Goal: Task Accomplishment & Management: Use online tool/utility

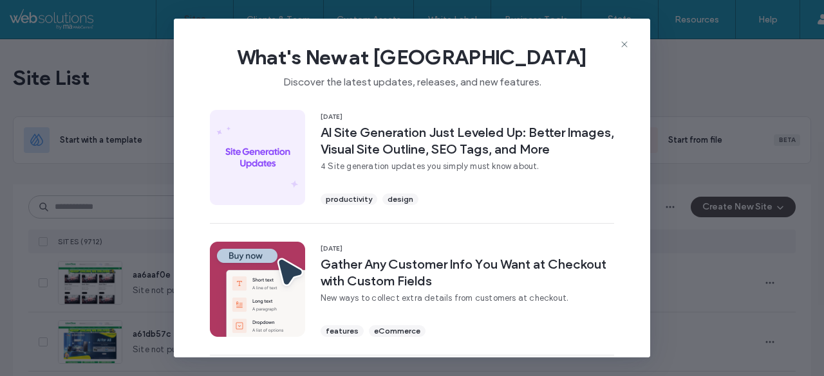
click at [668, 76] on div "What's New at Duda Discover the latest updates, releases, and new features. 15 …" at bounding box center [412, 188] width 824 height 376
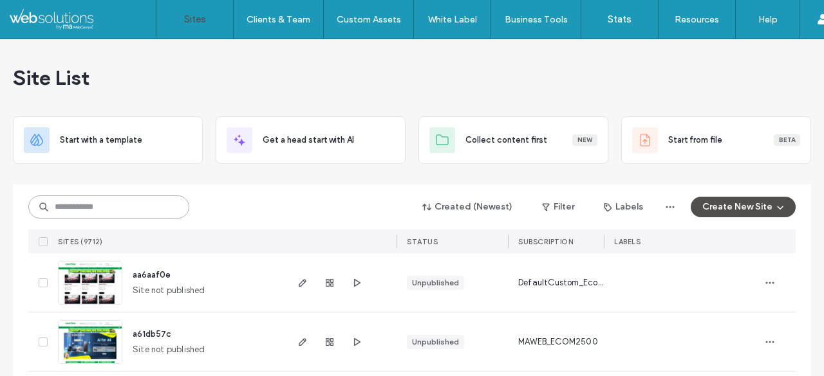
click at [127, 205] on input at bounding box center [108, 207] width 161 height 23
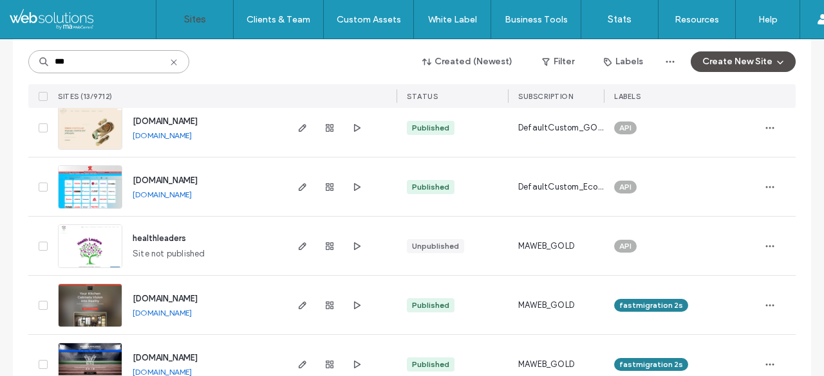
scroll to position [279, 0]
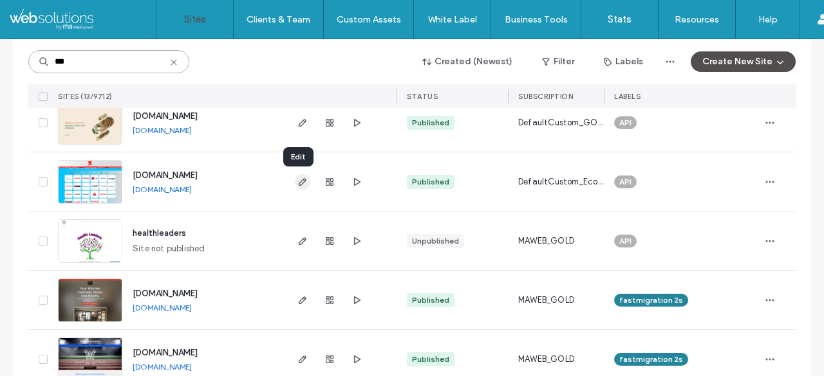
type input "***"
click at [295, 189] on span "button" at bounding box center [302, 181] width 15 height 15
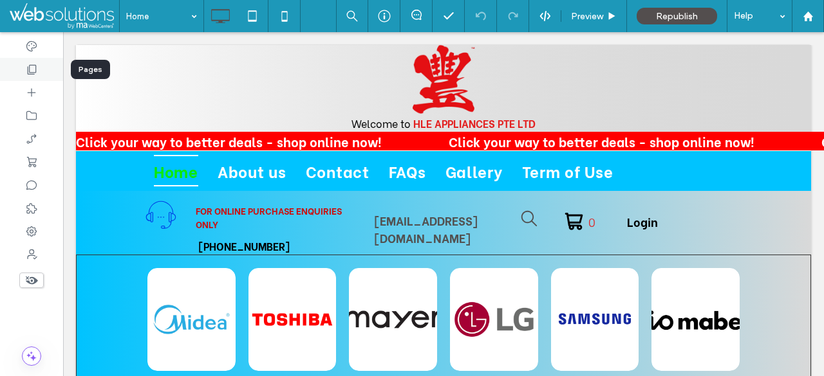
click at [33, 63] on icon at bounding box center [31, 69] width 13 height 13
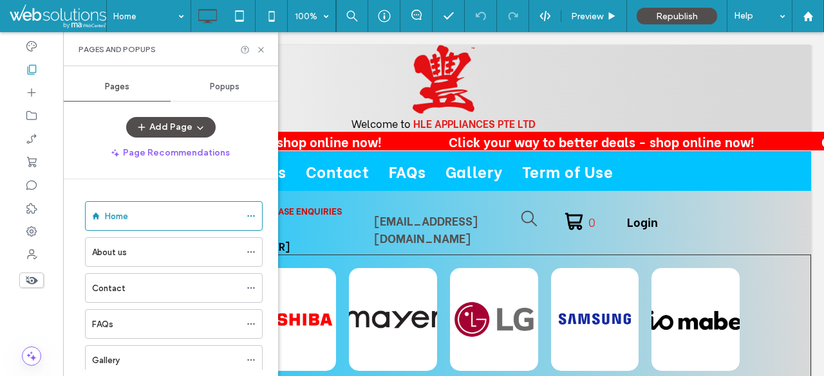
click at [243, 89] on div "Popups" at bounding box center [223, 87] width 107 height 28
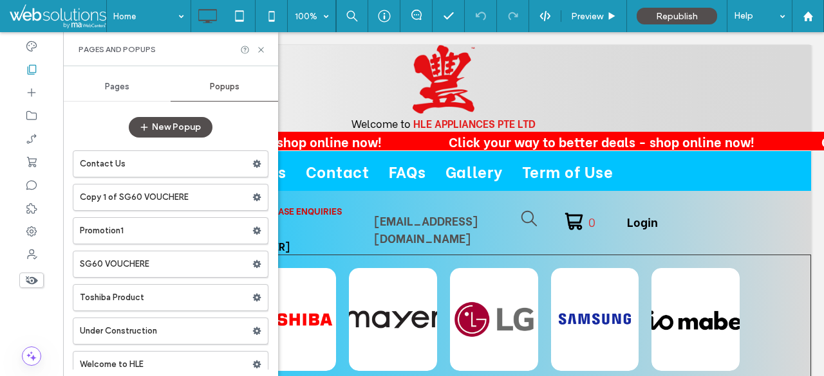
scroll to position [10, 0]
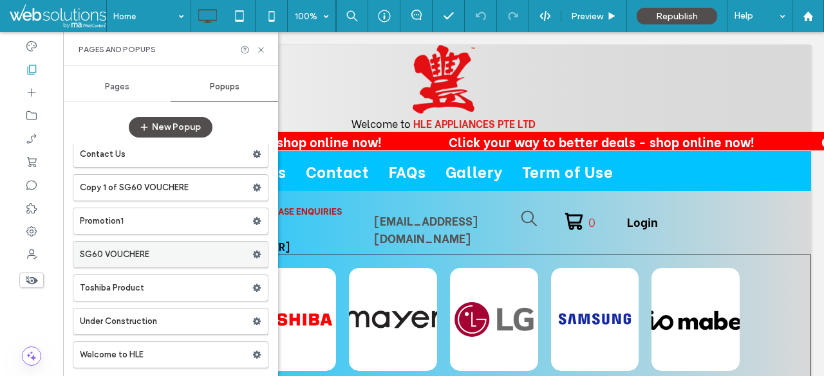
click at [165, 256] on label "SG60 VOUCHERE" at bounding box center [166, 255] width 172 height 26
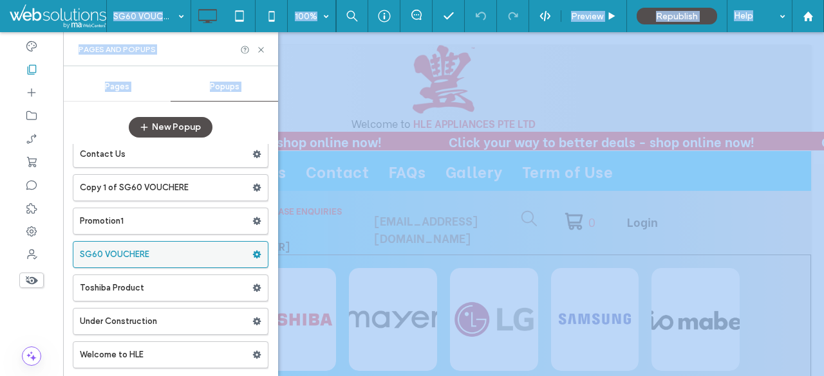
click at [165, 256] on div at bounding box center [412, 188] width 824 height 376
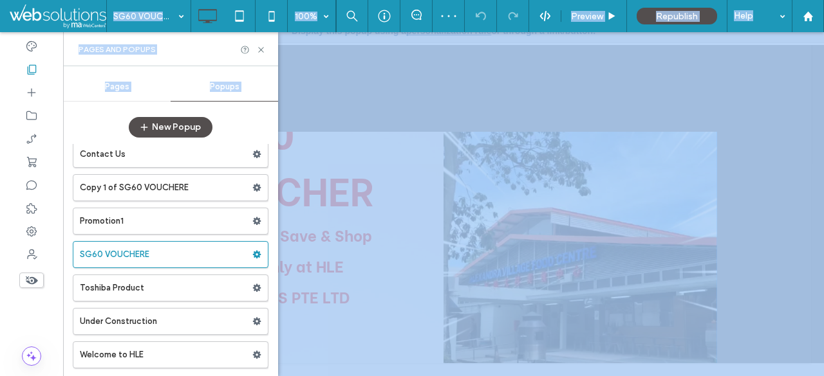
scroll to position [113, 0]
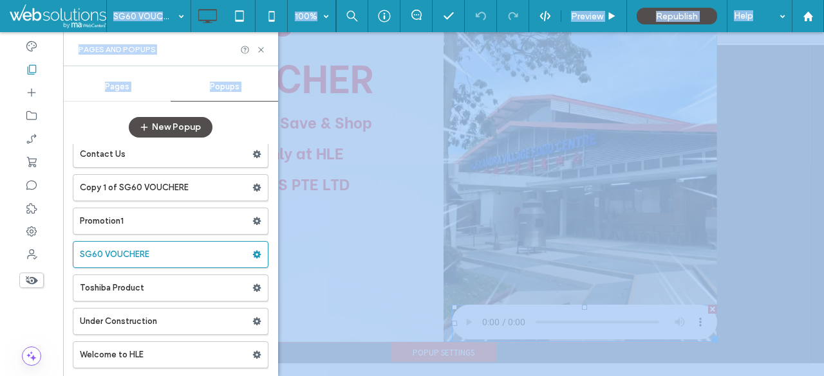
click at [466, 335] on span at bounding box center [584, 323] width 265 height 37
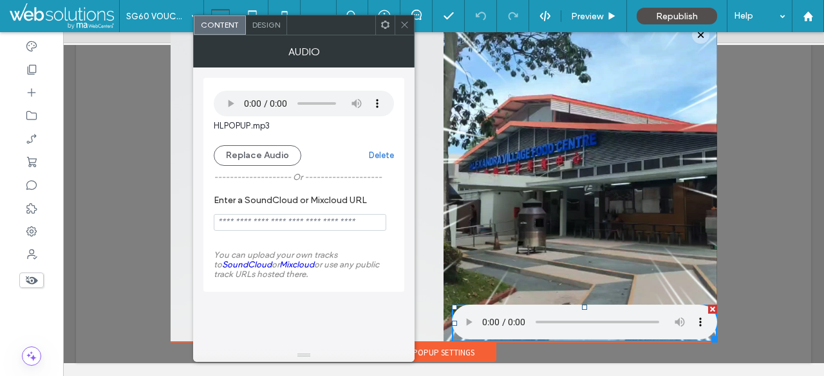
click at [302, 296] on div "HLPOPUP.mp3 Replace Audio Delete -------------------- Or -------------------- E…" at bounding box center [303, 183] width 201 height 231
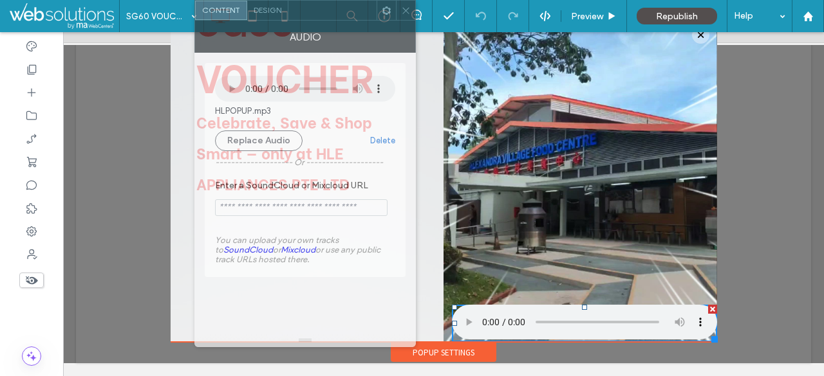
drag, startPoint x: 266, startPoint y: 41, endPoint x: 267, endPoint y: 24, distance: 16.8
click at [267, 24] on div "Audio" at bounding box center [304, 37] width 221 height 32
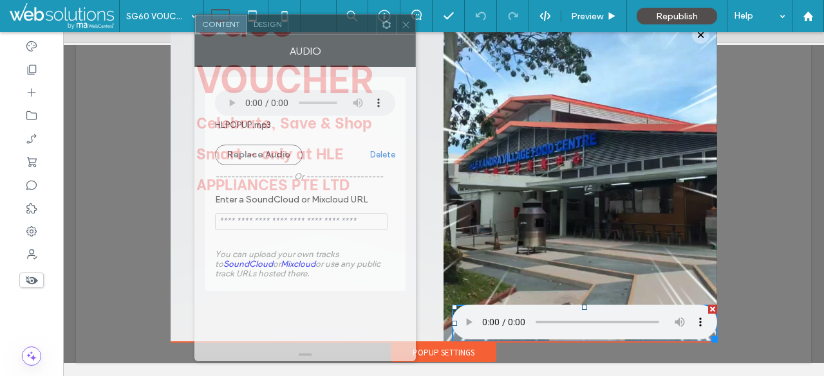
drag, startPoint x: 267, startPoint y: 24, endPoint x: 267, endPoint y: 48, distance: 23.8
click at [267, 48] on div "Audio" at bounding box center [304, 51] width 221 height 32
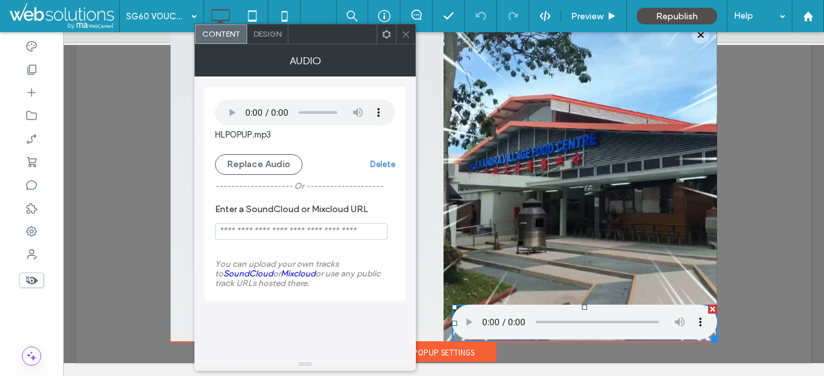
click at [262, 35] on span "Design" at bounding box center [267, 35] width 28 height 10
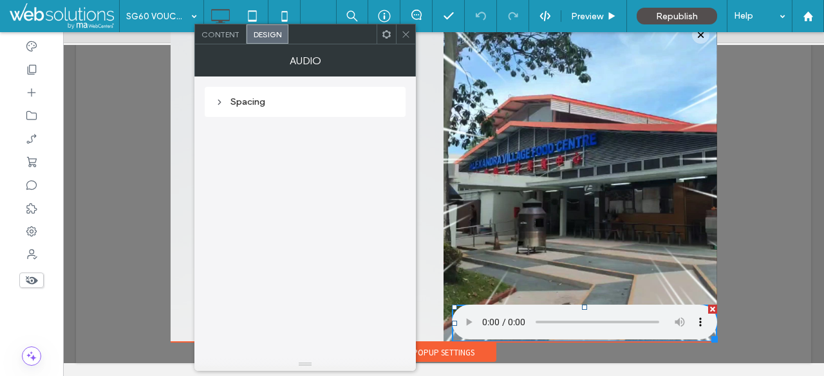
click at [387, 35] on icon at bounding box center [387, 35] width 10 height 10
click at [228, 37] on span "Content" at bounding box center [220, 35] width 38 height 10
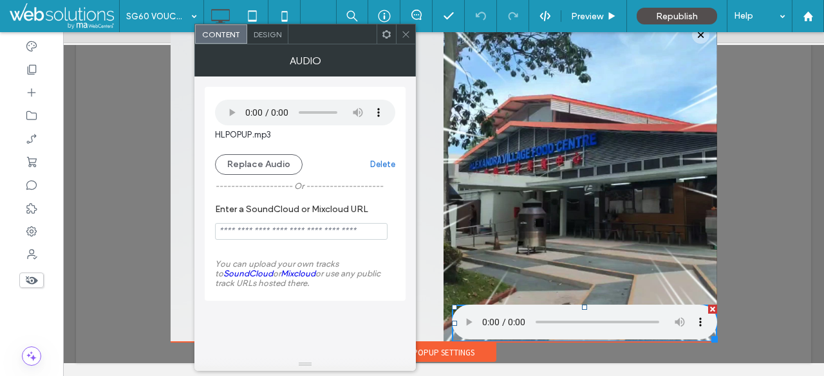
click at [403, 41] on span at bounding box center [406, 33] width 10 height 19
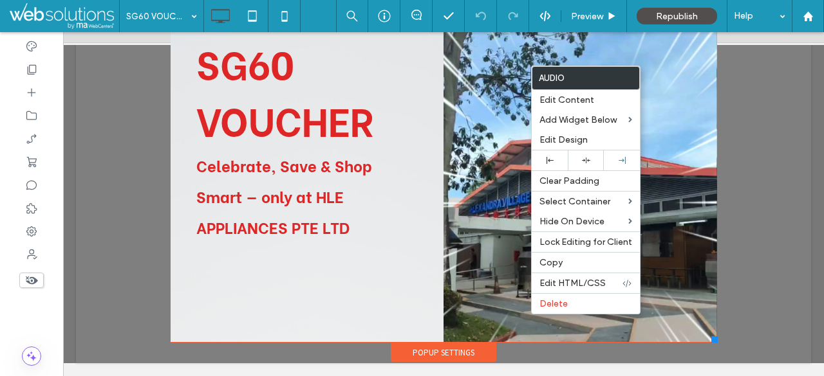
scroll to position [44, 0]
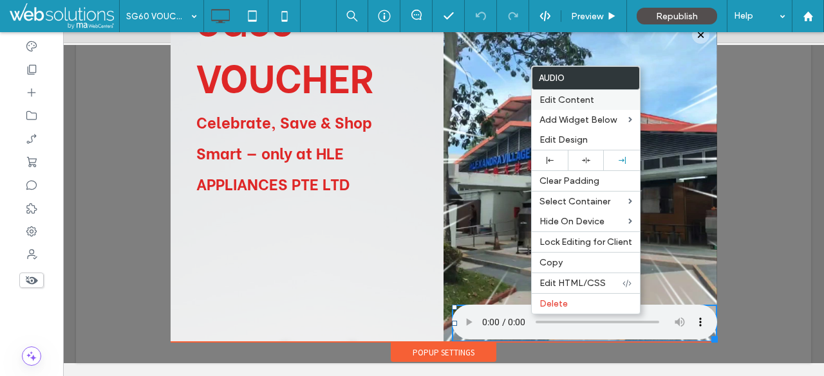
click at [595, 98] on label "Edit Content" at bounding box center [585, 100] width 93 height 11
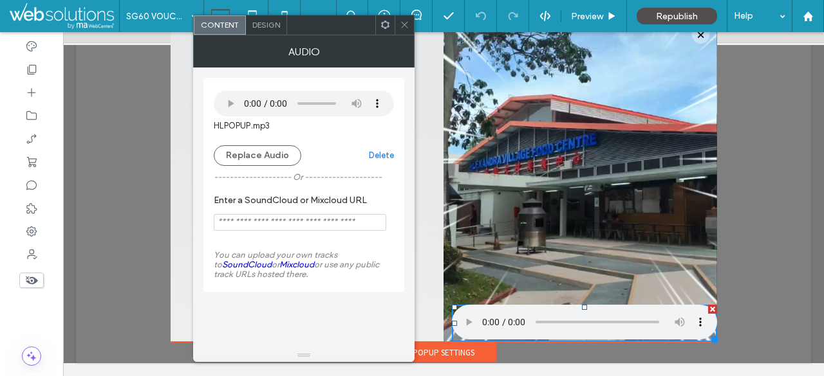
drag, startPoint x: 369, startPoint y: 106, endPoint x: 331, endPoint y: 131, distance: 46.4
click at [331, 131] on div "HLPOPUP.mp3" at bounding box center [304, 112] width 180 height 42
drag, startPoint x: 360, startPoint y: 113, endPoint x: 336, endPoint y: 123, distance: 26.3
click at [336, 123] on div "HLPOPUP.mp3" at bounding box center [304, 112] width 180 height 42
click at [273, 24] on span "Design" at bounding box center [266, 25] width 28 height 10
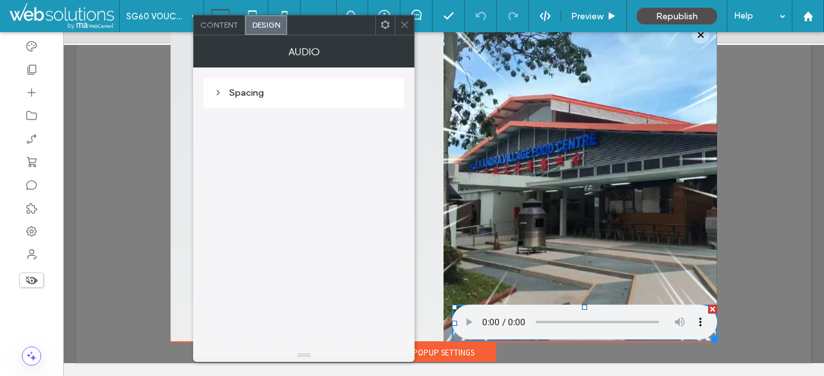
click at [306, 94] on div "Spacing" at bounding box center [304, 92] width 180 height 11
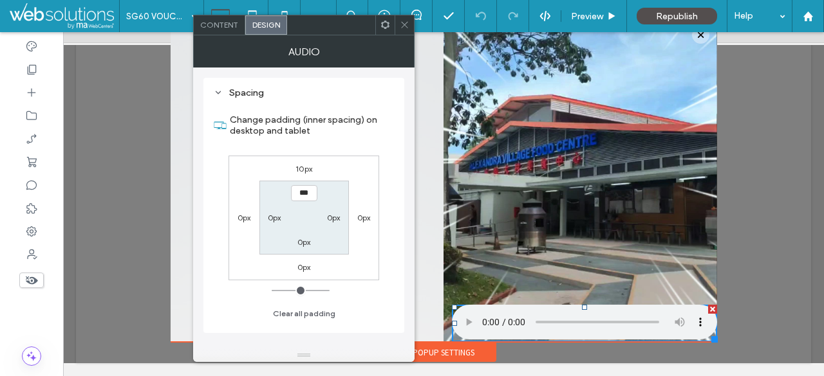
click at [226, 29] on span "Content" at bounding box center [219, 25] width 38 height 10
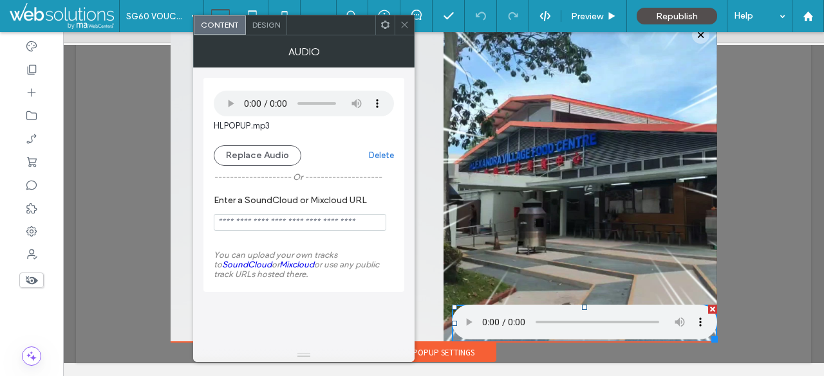
click at [401, 28] on icon at bounding box center [405, 25] width 10 height 10
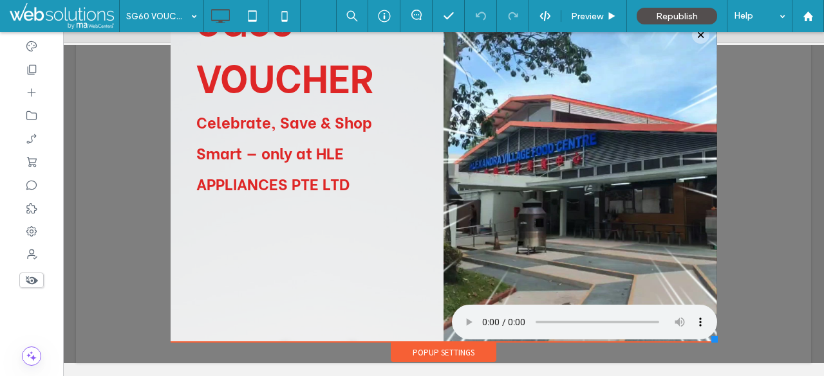
scroll to position [0, 0]
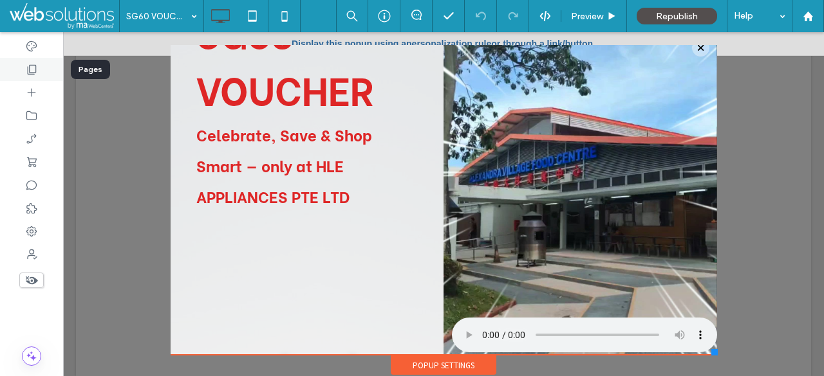
click at [33, 71] on icon at bounding box center [31, 69] width 13 height 13
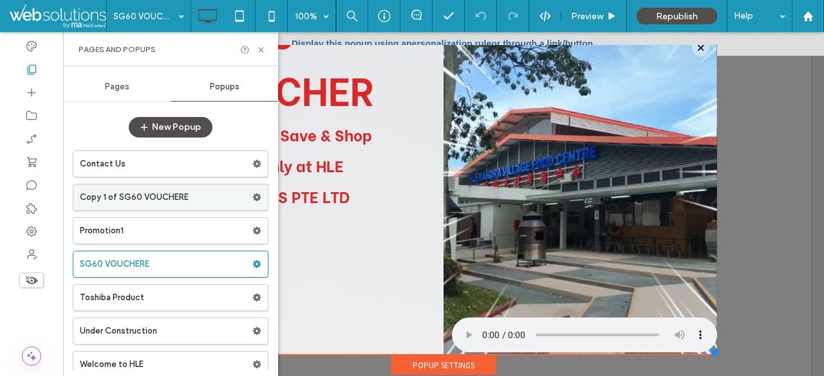
click at [196, 204] on label "Copy 1 of SG60 VOUCHERE" at bounding box center [166, 198] width 172 height 26
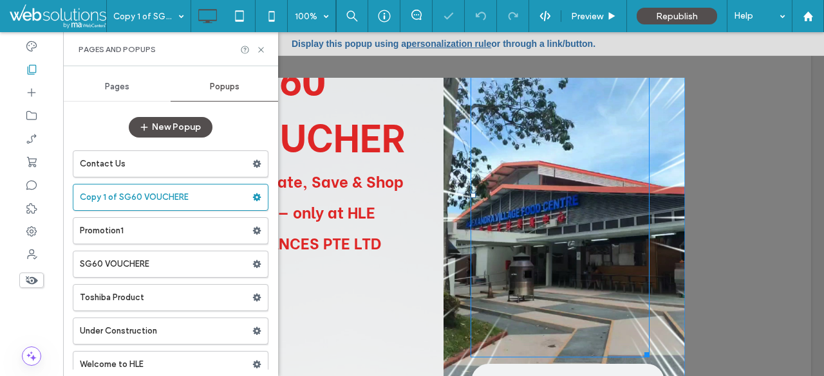
scroll to position [113, 0]
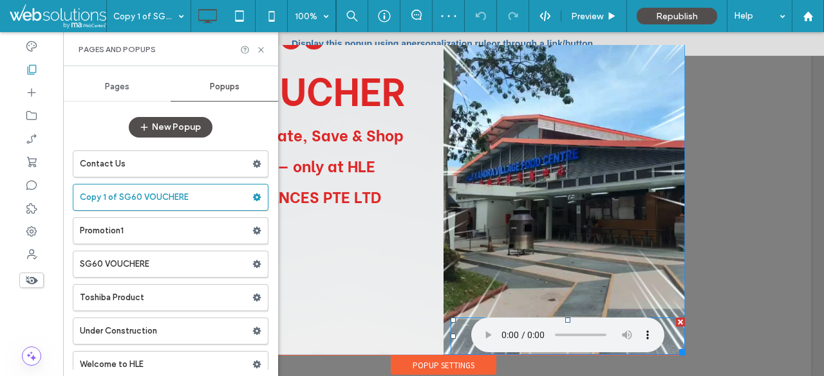
click at [513, 323] on span at bounding box center [567, 336] width 234 height 37
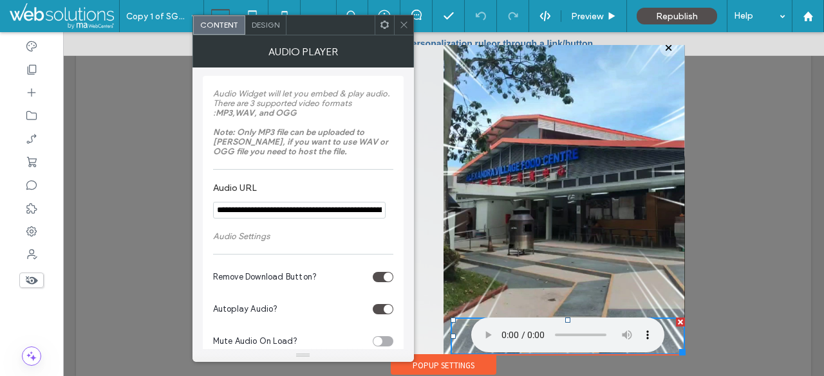
scroll to position [62, 0]
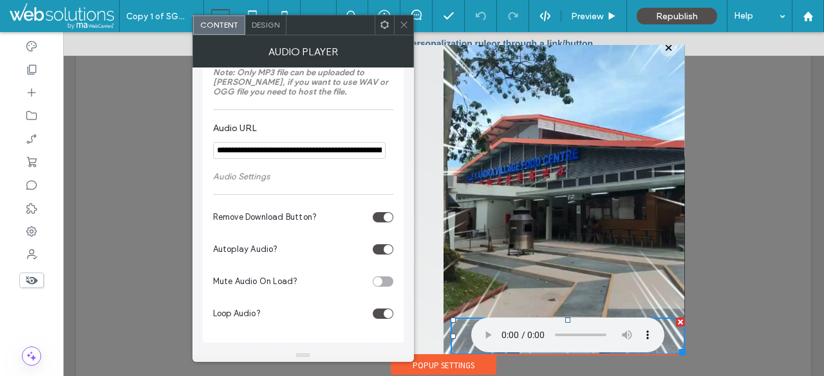
click at [409, 22] on div at bounding box center [403, 24] width 19 height 19
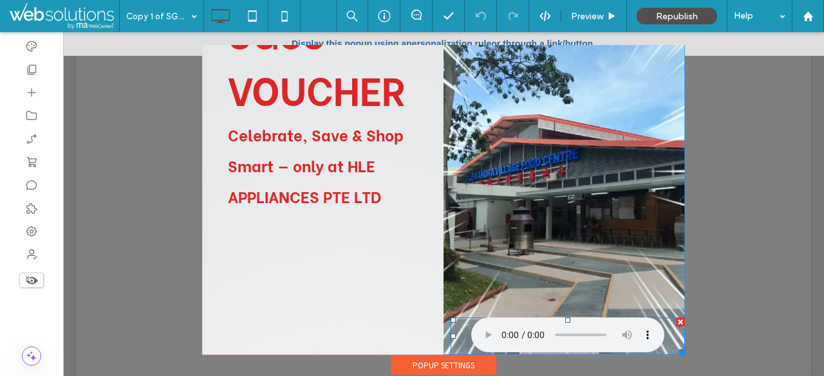
click at [497, 336] on span at bounding box center [567, 336] width 234 height 37
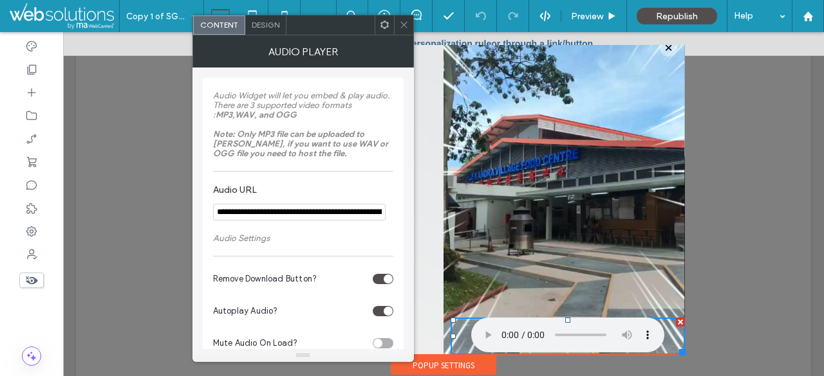
click at [401, 28] on use at bounding box center [403, 25] width 6 height 6
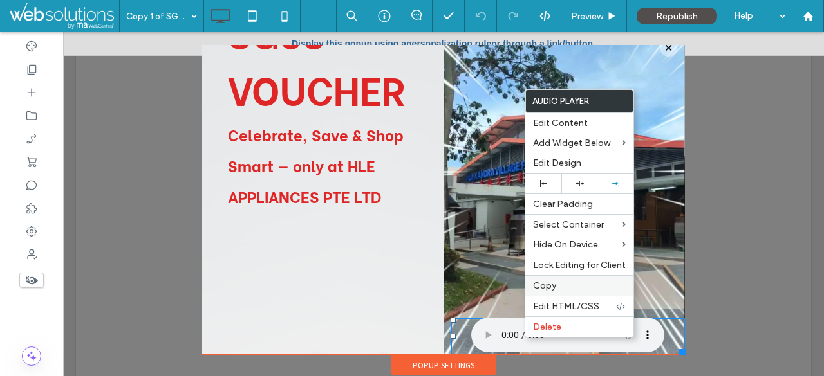
click at [566, 281] on label "Copy" at bounding box center [579, 286] width 93 height 11
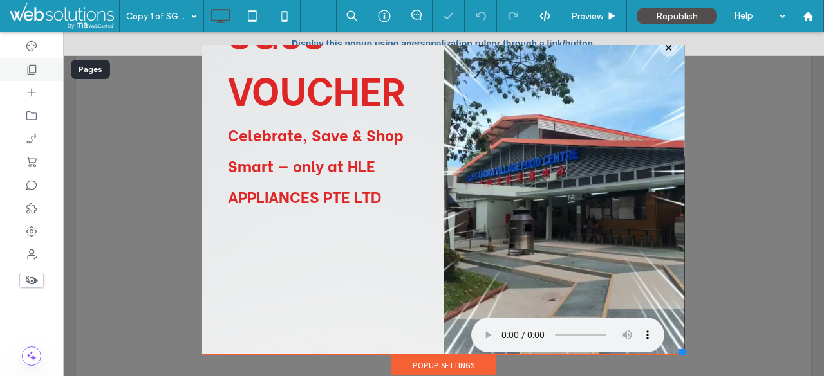
click at [39, 66] on div at bounding box center [31, 69] width 63 height 23
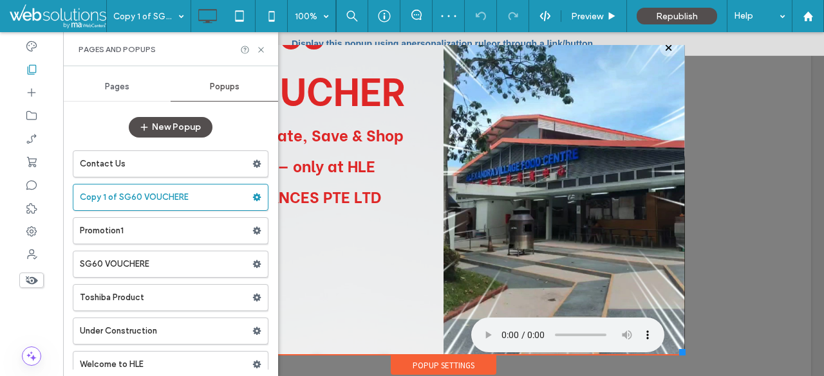
click at [176, 269] on label "SG60 VOUCHERE" at bounding box center [166, 265] width 172 height 26
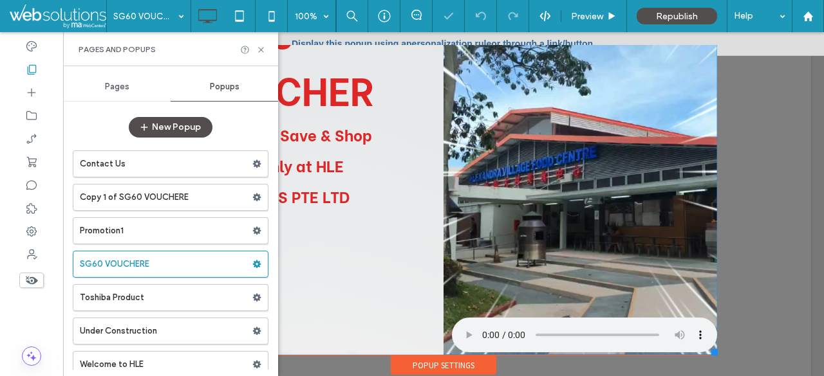
scroll to position [13, 0]
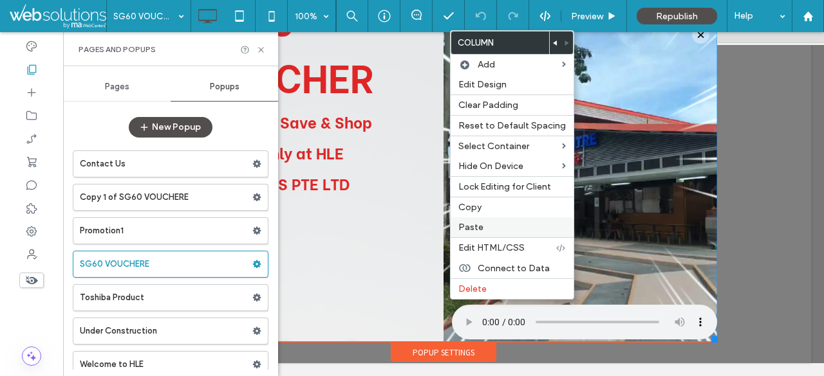
click at [495, 222] on label "Paste" at bounding box center [511, 227] width 107 height 11
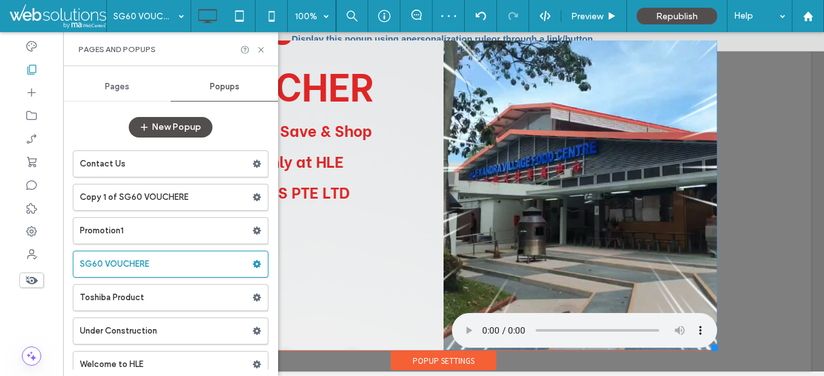
scroll to position [0, 0]
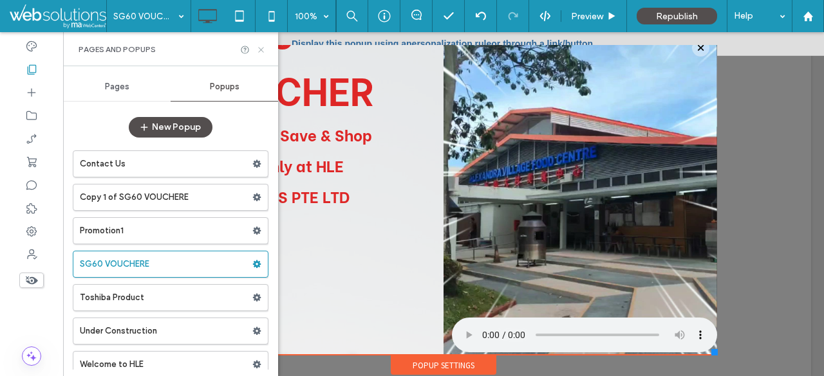
click at [260, 52] on icon at bounding box center [261, 50] width 10 height 10
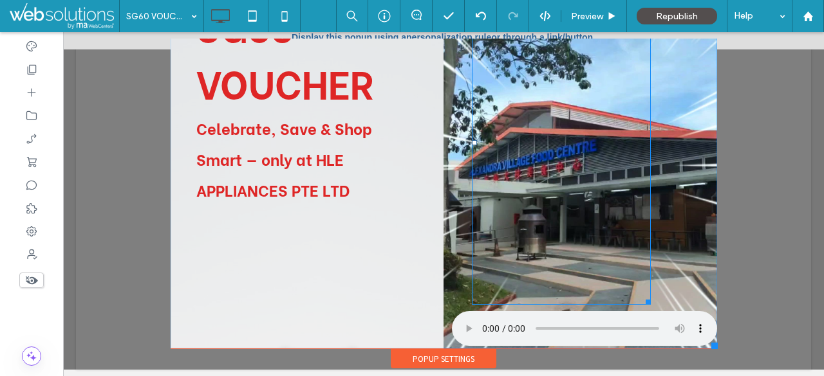
scroll to position [13, 0]
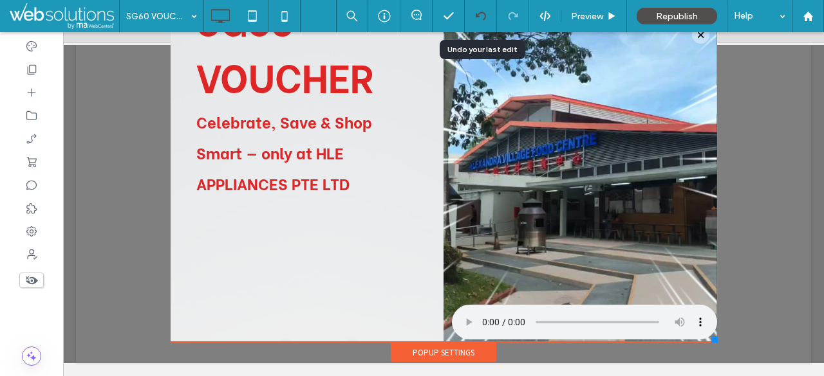
click at [479, 17] on use at bounding box center [480, 16] width 10 height 8
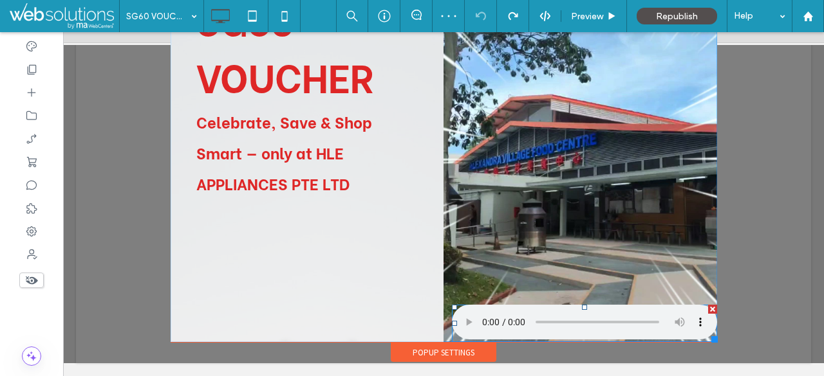
click at [687, 324] on span at bounding box center [584, 323] width 265 height 37
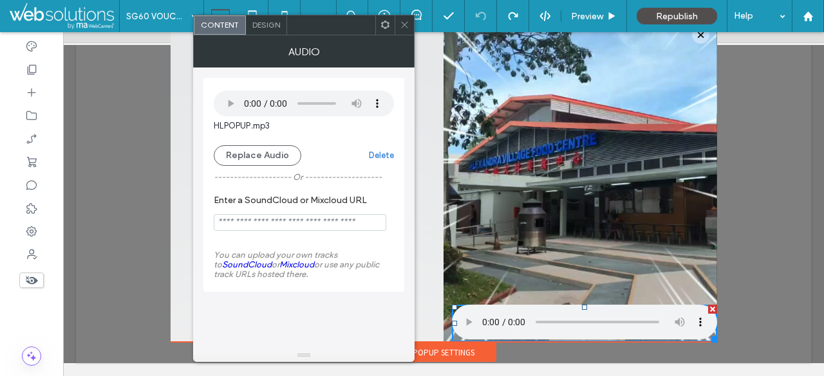
click at [408, 24] on div at bounding box center [403, 24] width 19 height 19
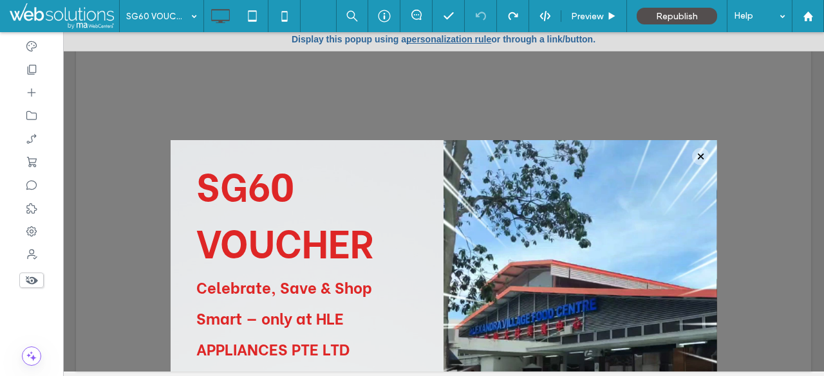
scroll to position [0, 0]
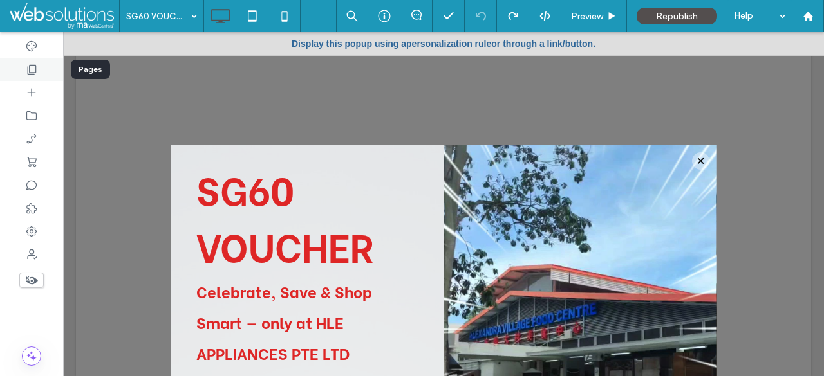
click at [39, 68] on div at bounding box center [31, 69] width 63 height 23
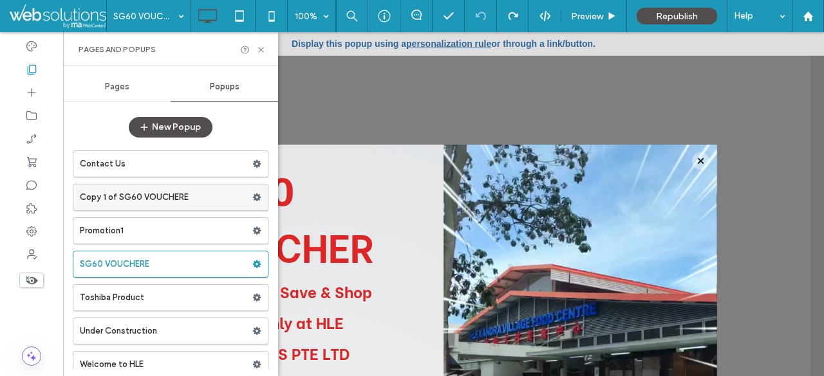
click at [196, 201] on label "Copy 1 of SG60 VOUCHERE" at bounding box center [166, 198] width 172 height 26
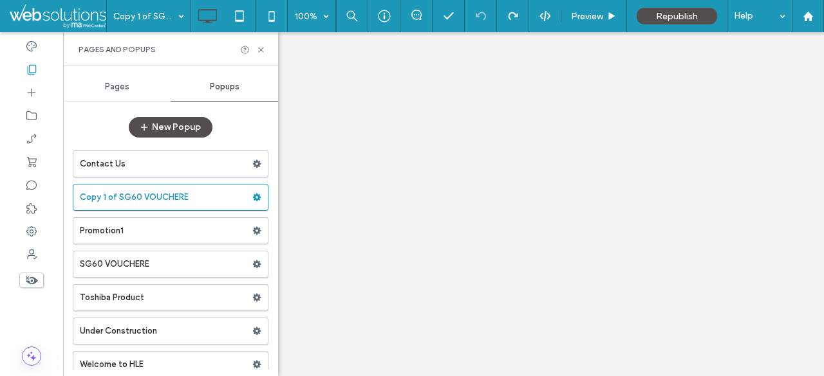
click at [483, 186] on div at bounding box center [412, 188] width 824 height 376
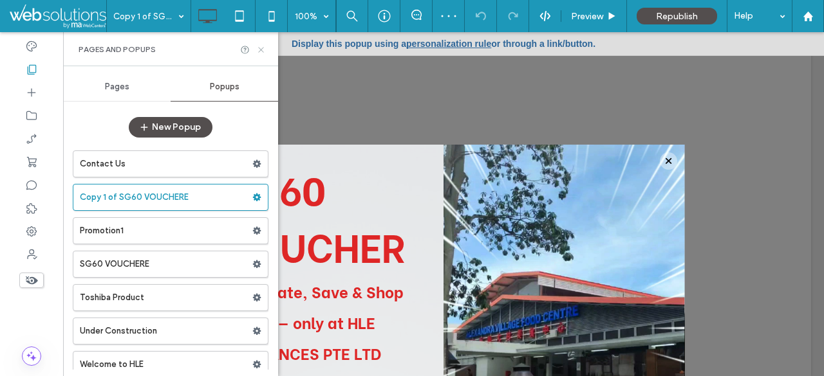
click at [262, 47] on icon at bounding box center [261, 50] width 10 height 10
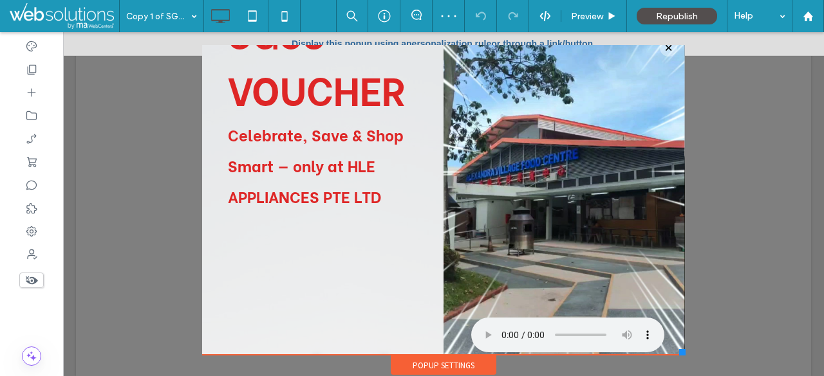
scroll to position [13, 0]
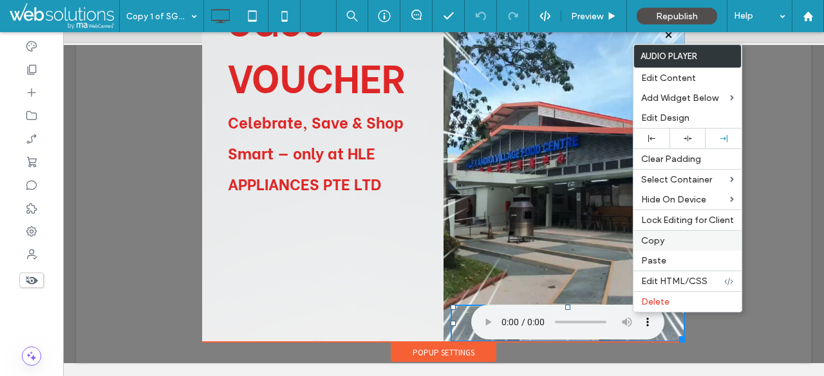
click at [665, 238] on label "Copy" at bounding box center [687, 240] width 93 height 11
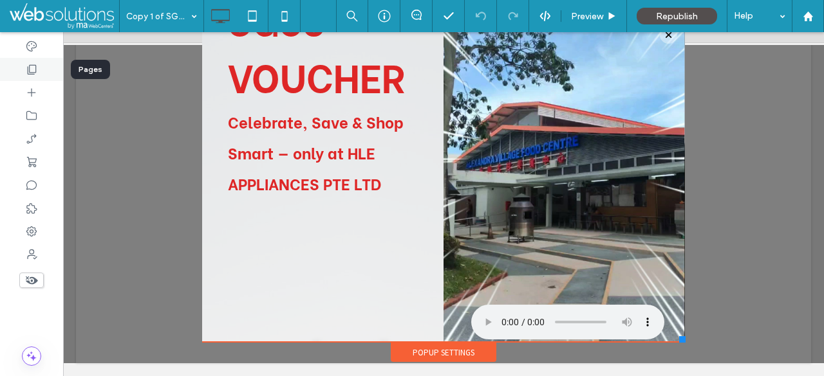
click at [39, 62] on div at bounding box center [31, 69] width 63 height 23
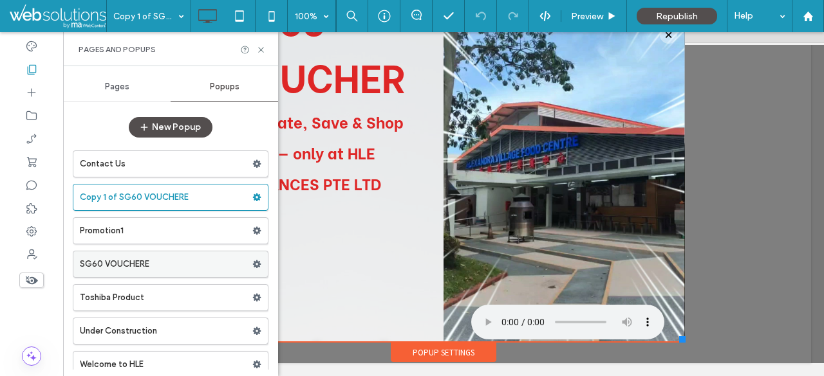
click at [225, 257] on label "SG60 VOUCHERE" at bounding box center [166, 265] width 172 height 26
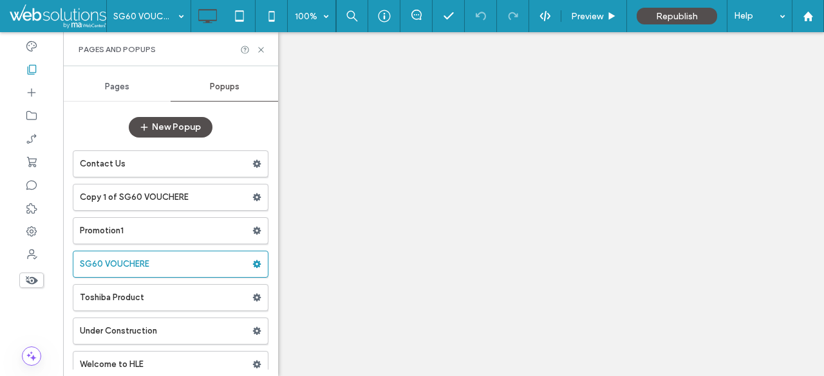
scroll to position [0, 0]
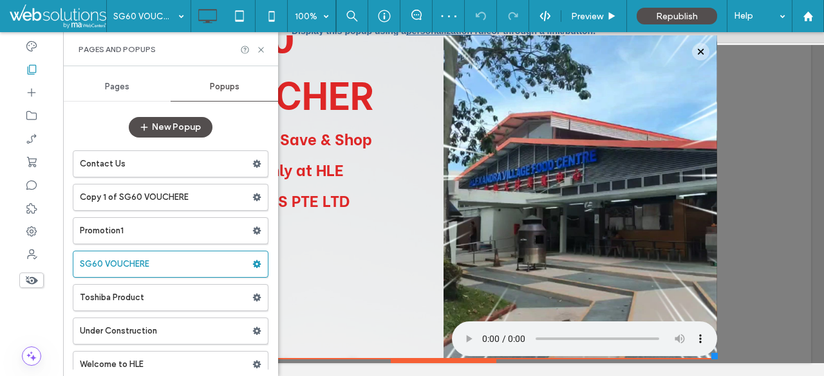
scroll to position [113, 0]
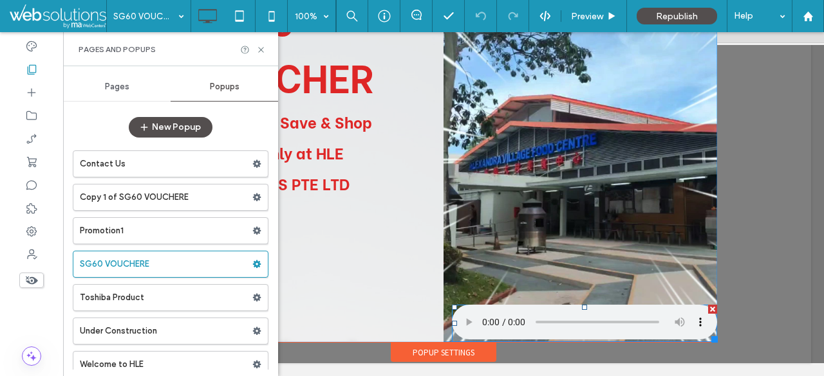
click at [708, 312] on div at bounding box center [712, 309] width 9 height 9
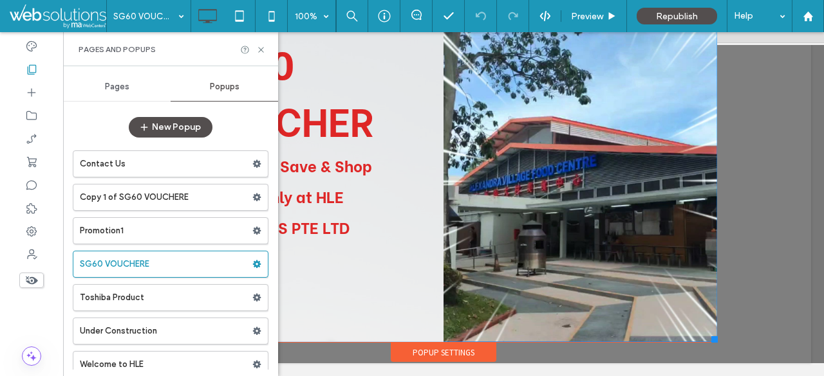
scroll to position [0, 0]
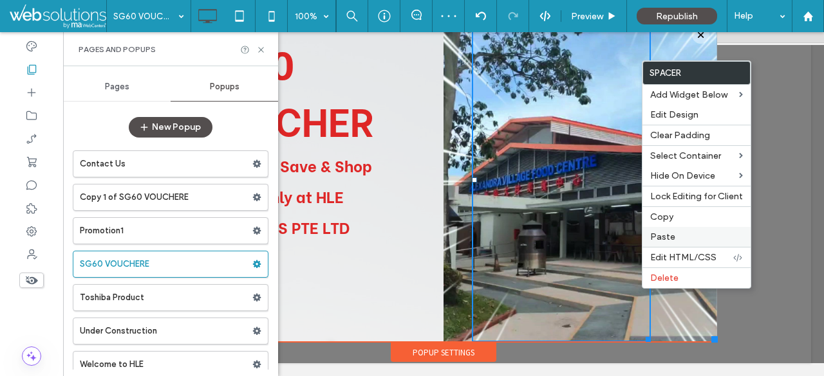
click at [680, 240] on label "Paste" at bounding box center [696, 237] width 93 height 11
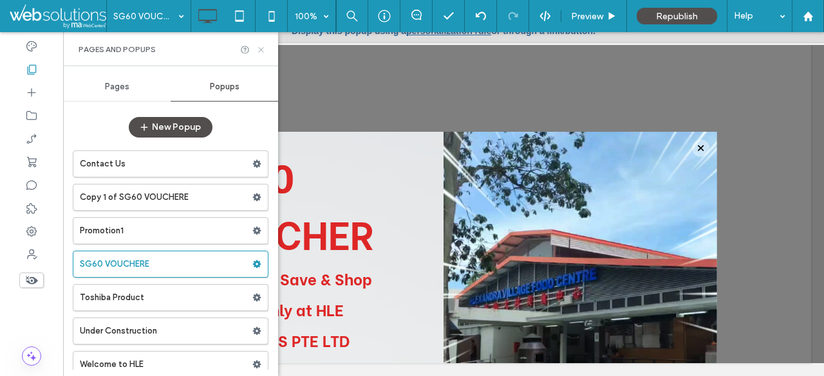
click at [263, 46] on icon at bounding box center [261, 50] width 10 height 10
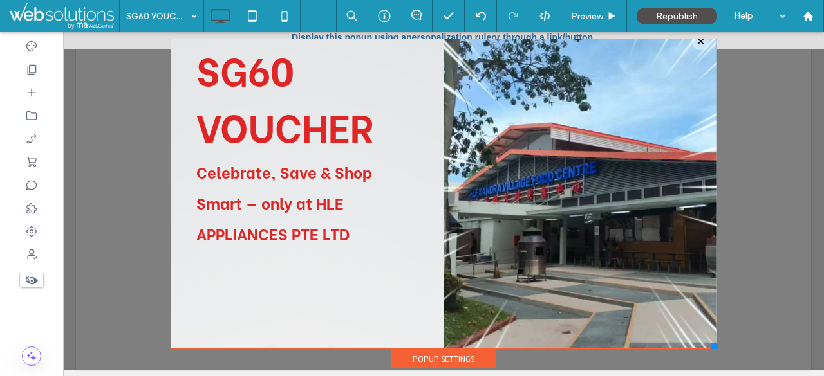
scroll to position [13, 0]
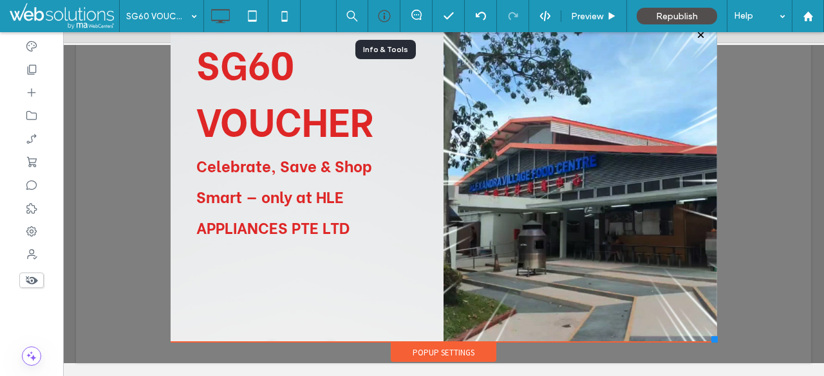
click at [376, 15] on div at bounding box center [384, 16] width 32 height 13
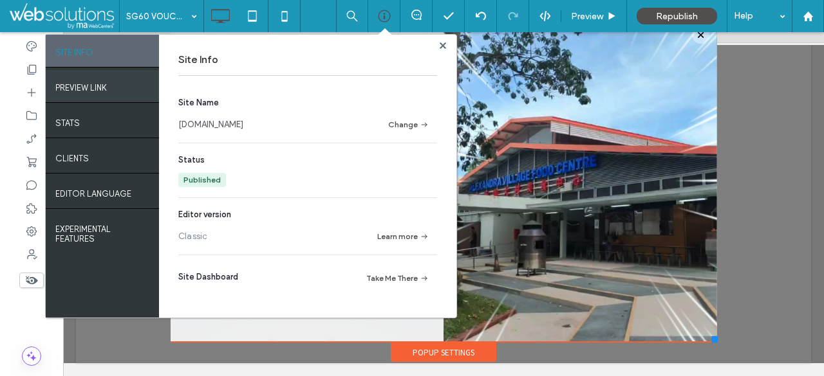
click at [104, 97] on div "PREVIEW LINK" at bounding box center [102, 86] width 113 height 32
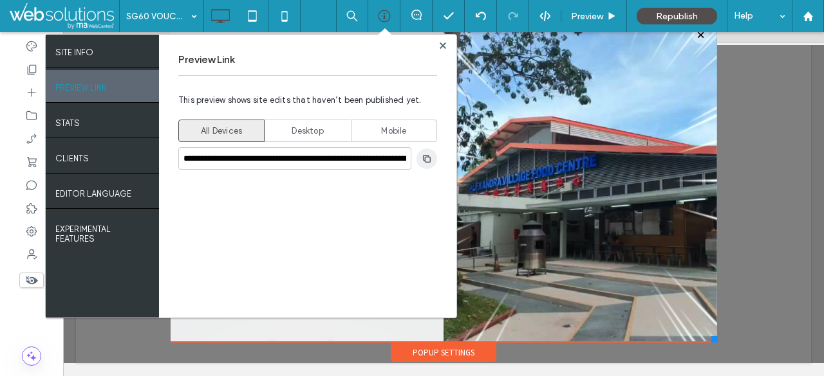
click at [423, 165] on span "button" at bounding box center [426, 159] width 21 height 21
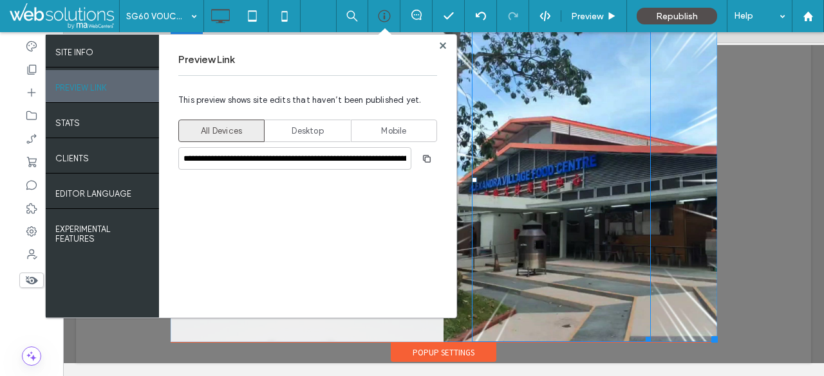
scroll to position [0, 0]
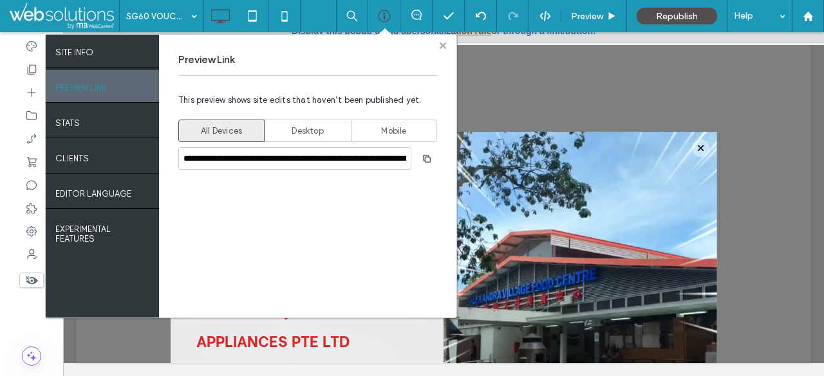
click at [443, 47] on use at bounding box center [442, 45] width 6 height 6
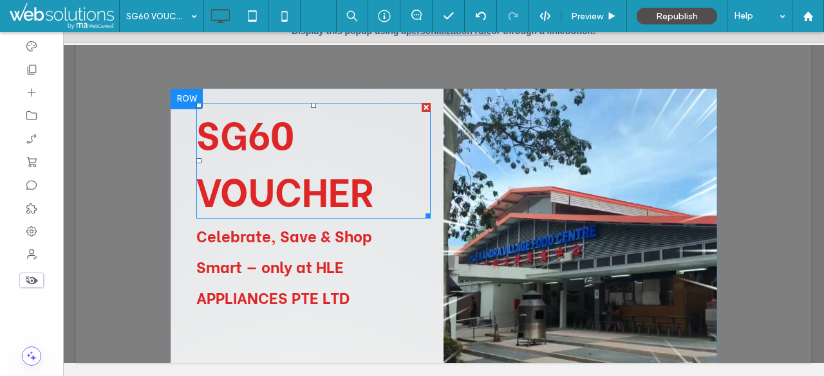
scroll to position [113, 0]
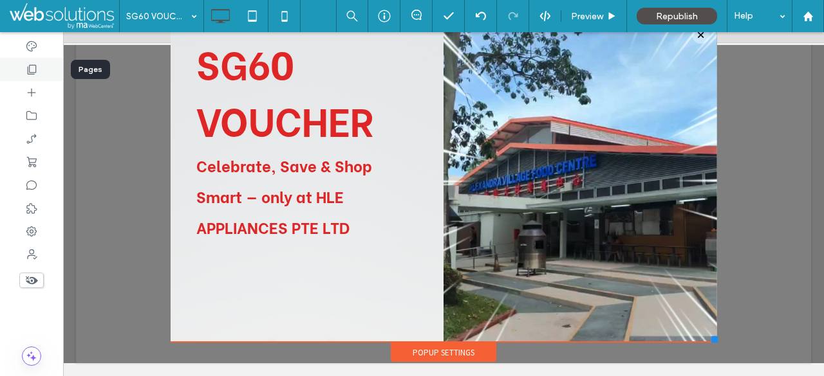
click at [39, 68] on div at bounding box center [31, 69] width 63 height 23
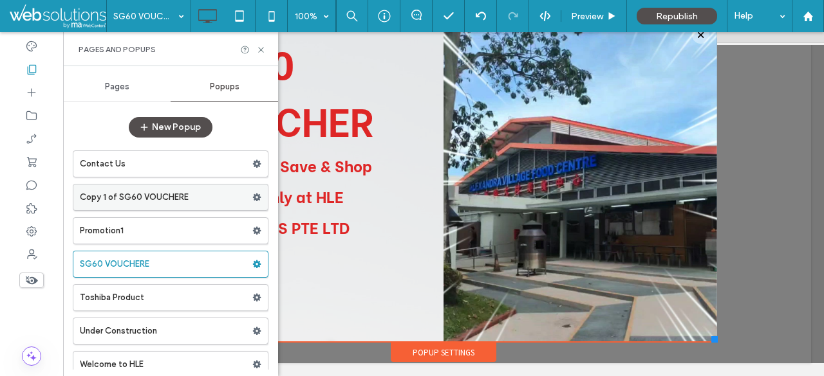
click at [177, 205] on label "Copy 1 of SG60 VOUCHERE" at bounding box center [166, 198] width 172 height 26
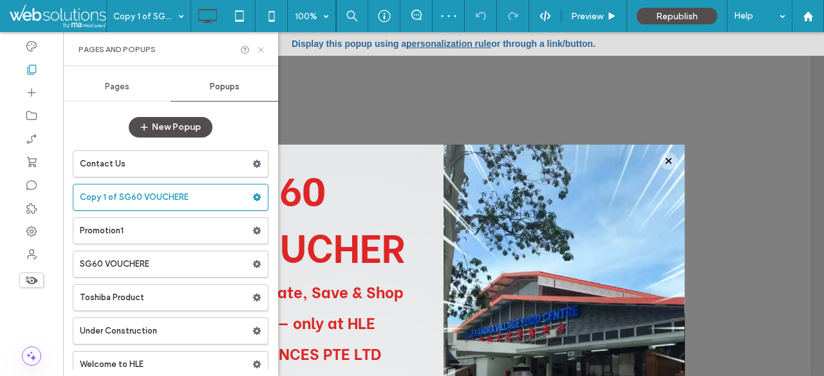
click at [256, 50] on icon at bounding box center [261, 50] width 10 height 10
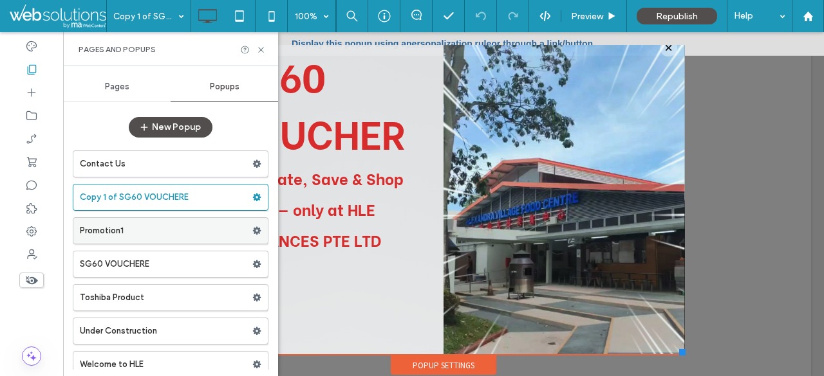
click at [190, 226] on label "Promotion1" at bounding box center [166, 231] width 172 height 26
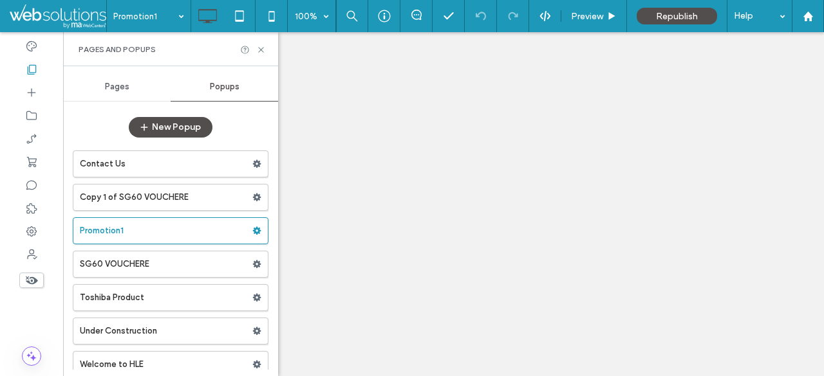
click at [199, 203] on div at bounding box center [412, 188] width 824 height 376
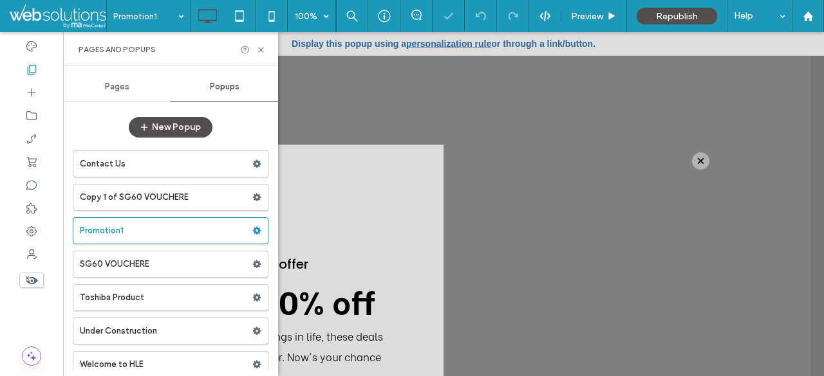
click at [199, 203] on label "Copy 1 of SG60 VOUCHERE" at bounding box center [166, 198] width 172 height 26
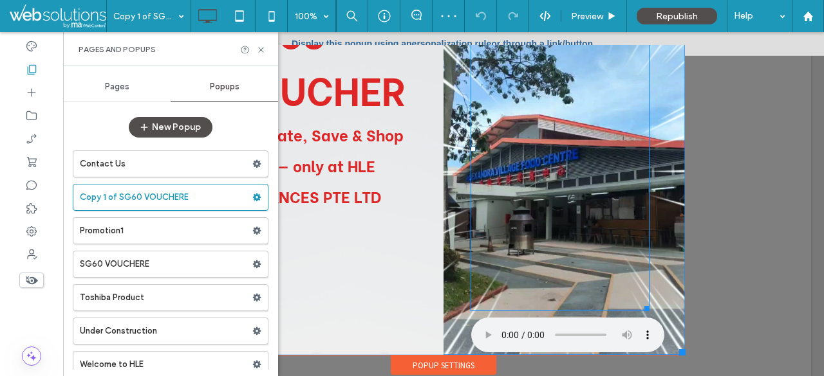
scroll to position [13, 0]
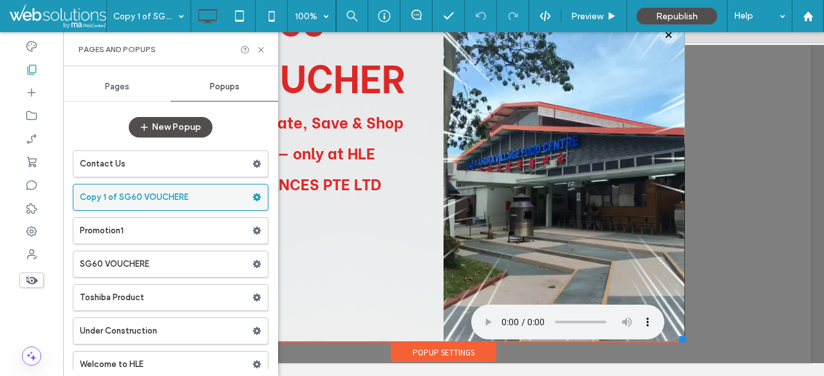
drag, startPoint x: 205, startPoint y: 195, endPoint x: 151, endPoint y: 186, distance: 55.4
click at [151, 186] on label "Copy 1 of SG60 VOUCHERE" at bounding box center [166, 198] width 172 height 26
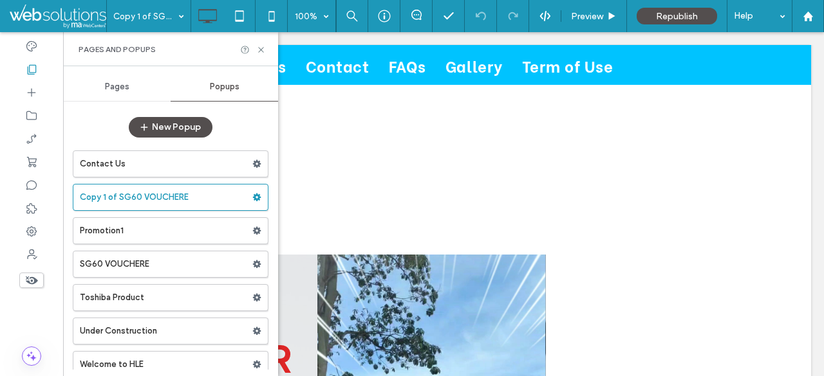
click at [250, 201] on div at bounding box center [412, 188] width 824 height 376
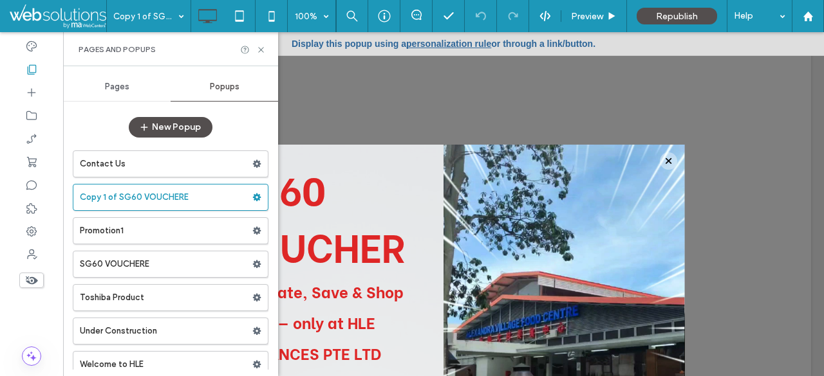
scroll to position [0, 0]
click at [253, 199] on use at bounding box center [257, 198] width 8 height 8
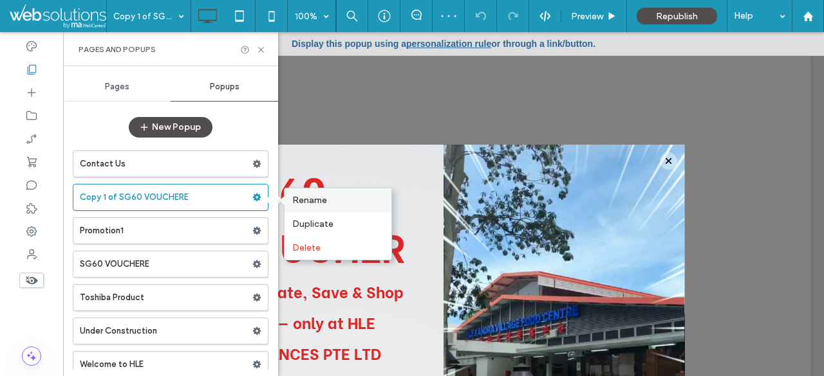
click at [294, 199] on span "Rename" at bounding box center [309, 200] width 35 height 11
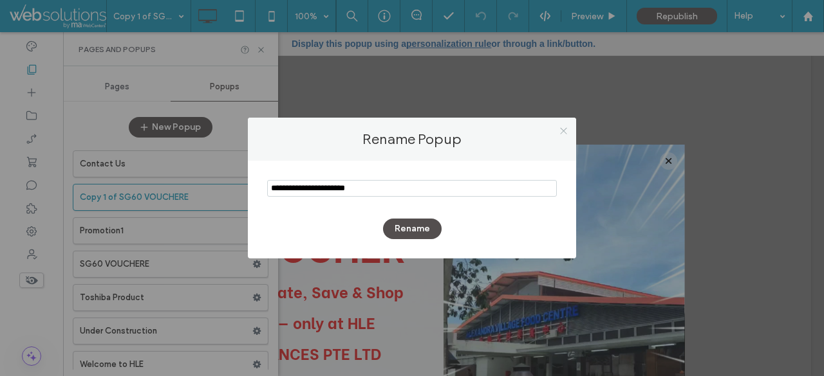
click at [564, 134] on icon at bounding box center [563, 131] width 10 height 10
